Goal: Check status: Check status

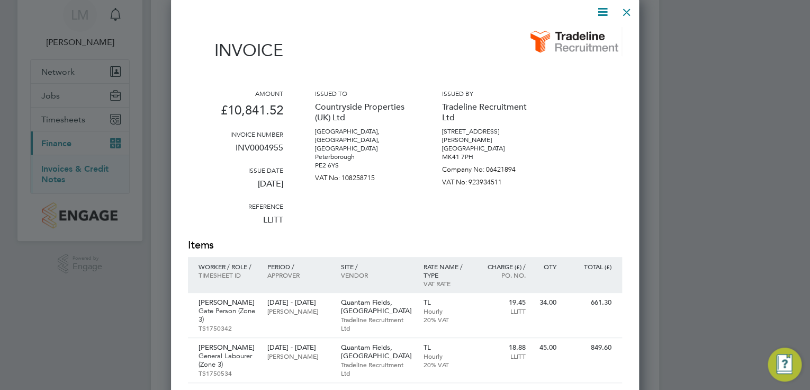
click at [594, 232] on div "Amount £10,841.52 Invoice number INV0004955 Issue date [DATE] Reference LLITT I…" at bounding box center [405, 163] width 434 height 149
click at [569, 308] on div "661.30" at bounding box center [591, 302] width 61 height 19
click at [612, 174] on div "Amount £10,841.52 Invoice number INV0004955 Issue date [DATE] Reference LLITT I…" at bounding box center [405, 163] width 434 height 149
click at [578, 188] on div "Amount £10,841.52 Invoice number INV0004955 Issue date [DATE] Reference LLITT I…" at bounding box center [405, 163] width 434 height 149
drag, startPoint x: 725, startPoint y: 106, endPoint x: 680, endPoint y: 64, distance: 62.5
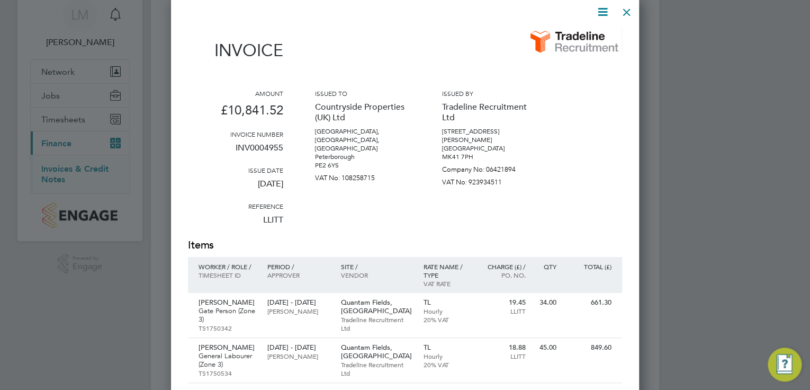
click at [724, 100] on div at bounding box center [405, 195] width 810 height 390
click at [696, 57] on div at bounding box center [405, 195] width 810 height 390
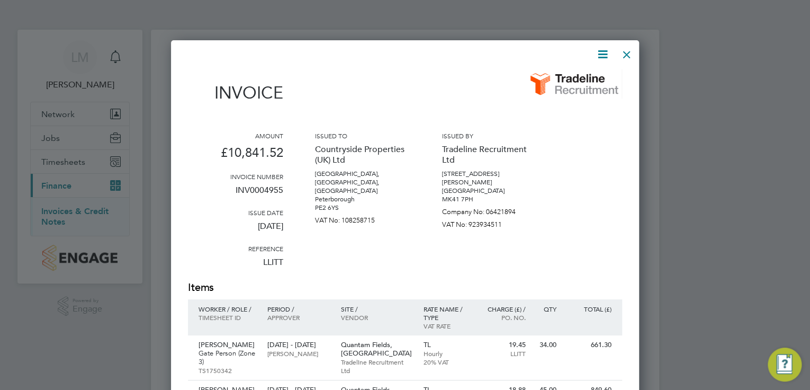
click at [663, 38] on div at bounding box center [405, 195] width 810 height 390
click at [631, 57] on div at bounding box center [626, 51] width 19 height 19
